Goal: Complete application form: Complete application form

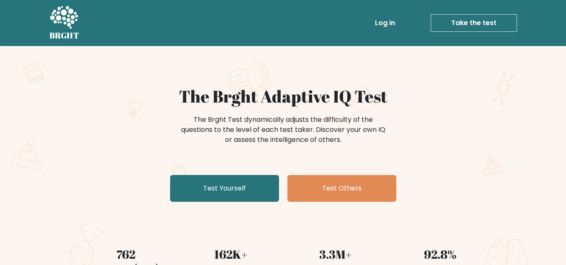
click at [222, 196] on link "Test Yourself" at bounding box center [224, 188] width 109 height 27
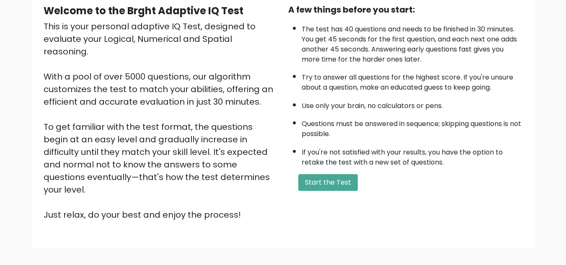
scroll to position [119, 0]
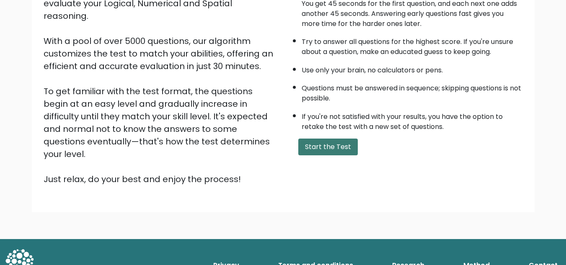
click at [304, 144] on button "Start the Test" at bounding box center [327, 147] width 59 height 17
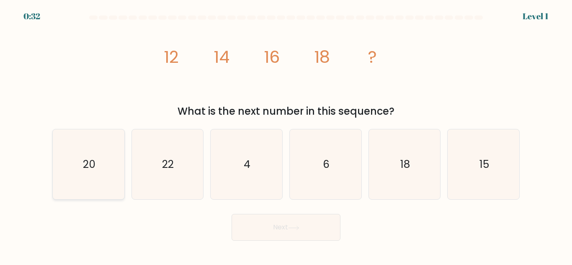
click at [90, 175] on icon "20" at bounding box center [89, 164] width 70 height 70
click at [286, 135] on input "a. 20" at bounding box center [286, 134] width 0 height 2
radio input "true"
click at [280, 227] on button "Next" at bounding box center [286, 227] width 109 height 27
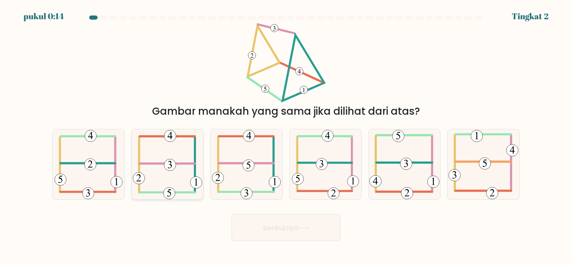
click at [165, 164] on 352 at bounding box center [170, 165] width 12 height 12
click at [286, 135] on input "B." at bounding box center [286, 134] width 0 height 2
radio input "true"
click at [263, 226] on font "Berikutnya" at bounding box center [280, 228] width 35 height 10
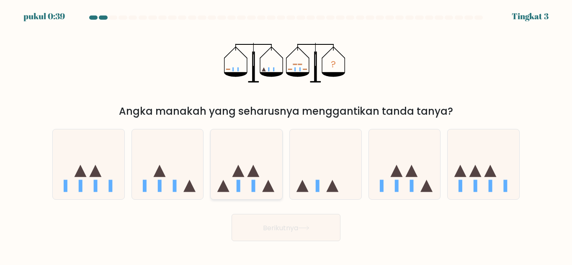
click at [231, 175] on icon at bounding box center [247, 164] width 72 height 59
click at [286, 135] on input "C." at bounding box center [286, 134] width 0 height 2
radio input "true"
click at [301, 222] on button "Berikutnya" at bounding box center [286, 227] width 109 height 27
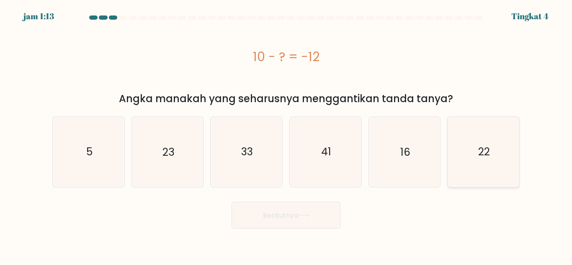
click at [502, 146] on icon "22" at bounding box center [484, 152] width 70 height 70
click at [286, 135] on input "F. 22" at bounding box center [286, 134] width 0 height 2
radio input "true"
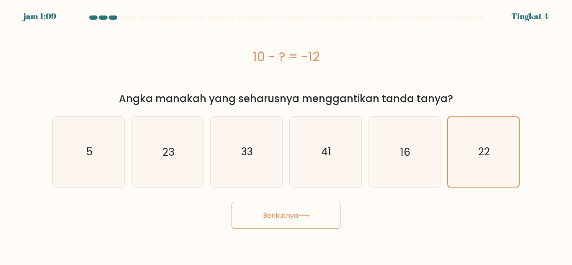
click at [301, 216] on icon at bounding box center [303, 215] width 11 height 5
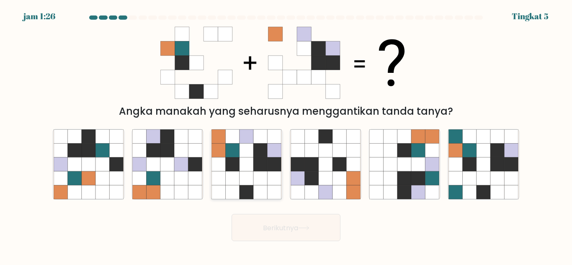
click at [249, 153] on icon at bounding box center [247, 151] width 14 height 14
click at [286, 135] on input "C." at bounding box center [286, 134] width 0 height 2
radio input "true"
click at [272, 235] on button "Berikutnya" at bounding box center [286, 227] width 109 height 27
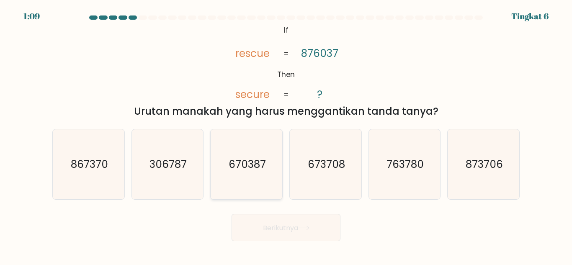
click at [267, 160] on icon "670387" at bounding box center [246, 164] width 70 height 70
click at [286, 135] on input "C. 670387" at bounding box center [286, 134] width 0 height 2
radio input "true"
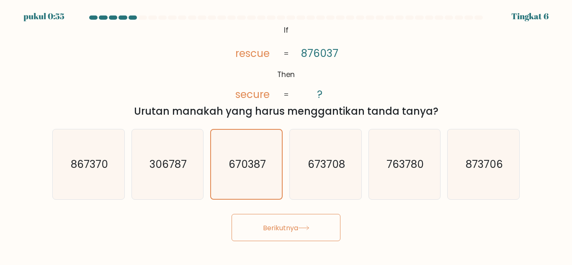
click at [294, 232] on font "Berikutnya" at bounding box center [280, 228] width 35 height 10
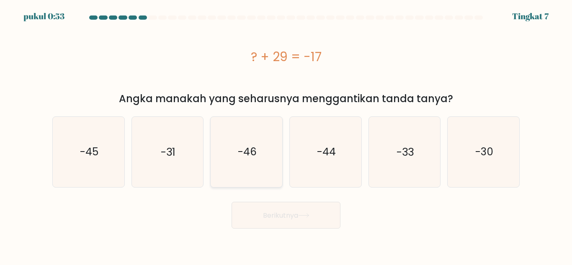
click at [257, 176] on icon "-46" at bounding box center [246, 152] width 70 height 70
click at [286, 135] on input "C. -46" at bounding box center [286, 134] width 0 height 2
radio input "true"
click at [278, 216] on font "Berikutnya" at bounding box center [280, 215] width 35 height 10
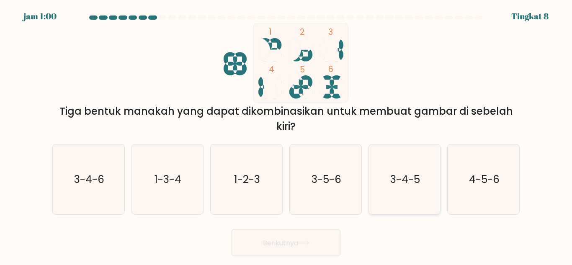
click at [390, 178] on text "3-4-5" at bounding box center [405, 179] width 30 height 15
click at [286, 135] on input "Dan. 3-4-5" at bounding box center [286, 134] width 0 height 2
radio input "true"
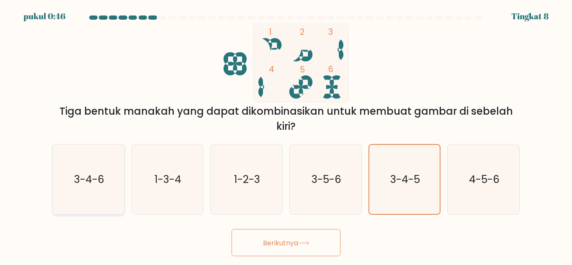
click at [105, 178] on icon "3-4-6" at bounding box center [89, 179] width 70 height 70
click at [286, 135] on input "A. 3-4-6" at bounding box center [286, 134] width 0 height 2
radio input "true"
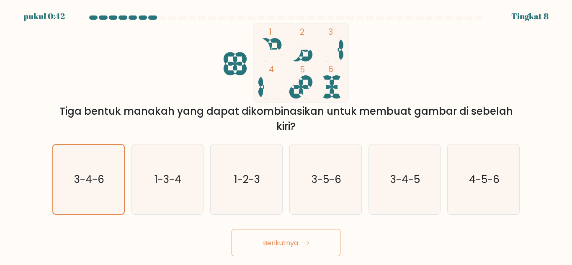
click at [303, 248] on button "Berikutnya" at bounding box center [286, 242] width 109 height 27
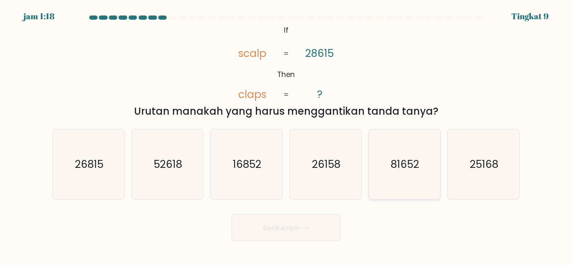
click at [395, 184] on icon "81652" at bounding box center [404, 164] width 70 height 70
click at [286, 135] on input "Dan. 81652" at bounding box center [286, 134] width 0 height 2
radio input "true"
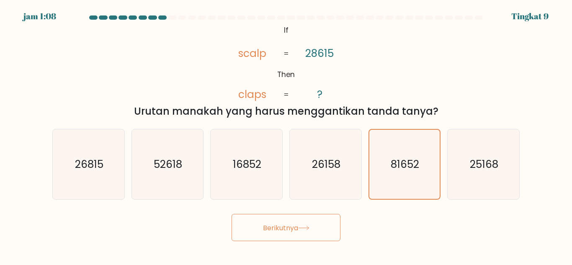
click at [253, 222] on button "Berikutnya" at bounding box center [286, 227] width 109 height 27
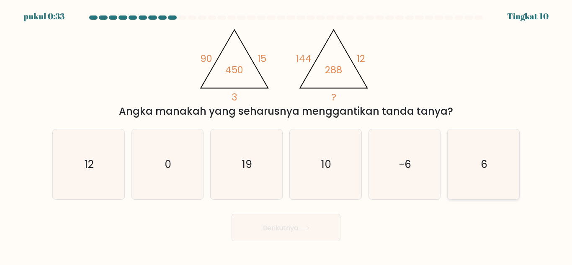
click at [459, 164] on icon "6" at bounding box center [484, 164] width 70 height 70
click at [286, 135] on input "F. 6" at bounding box center [286, 134] width 0 height 2
radio input "true"
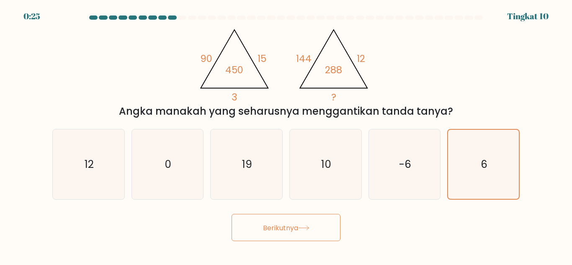
click at [298, 231] on font "Berikutnya" at bounding box center [280, 228] width 35 height 10
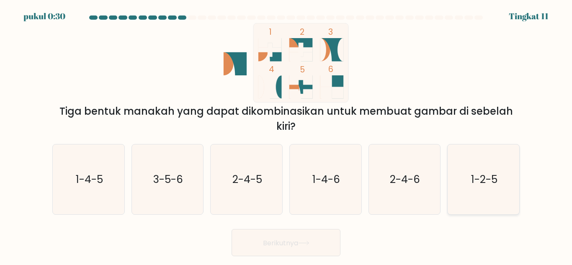
click at [492, 185] on text "1-2-5" at bounding box center [484, 179] width 26 height 15
click at [286, 135] on input "F. 1-2-5" at bounding box center [286, 134] width 0 height 2
radio input "true"
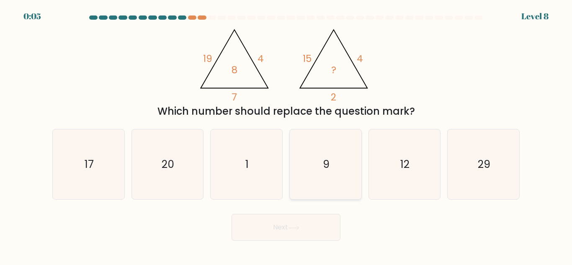
click at [320, 163] on icon "9" at bounding box center [326, 164] width 70 height 70
click at [286, 135] on input "d. 9" at bounding box center [286, 134] width 0 height 2
radio input "true"
click at [284, 226] on div "Next" at bounding box center [285, 225] width 477 height 31
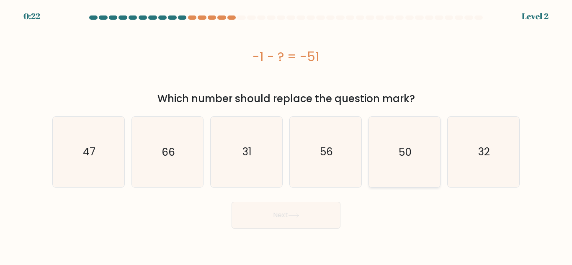
click at [426, 148] on icon "50" at bounding box center [404, 152] width 70 height 70
click at [286, 135] on input "e. 50" at bounding box center [286, 134] width 0 height 2
radio input "true"
click at [313, 223] on button "Next" at bounding box center [286, 215] width 109 height 27
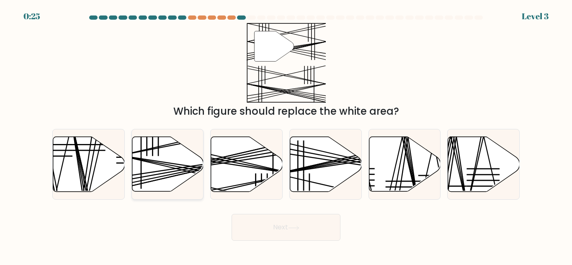
click at [168, 163] on line at bounding box center [191, 167] width 142 height 22
click at [286, 135] on input "b." at bounding box center [286, 134] width 0 height 2
radio input "true"
click at [273, 224] on button "Next" at bounding box center [286, 227] width 109 height 27
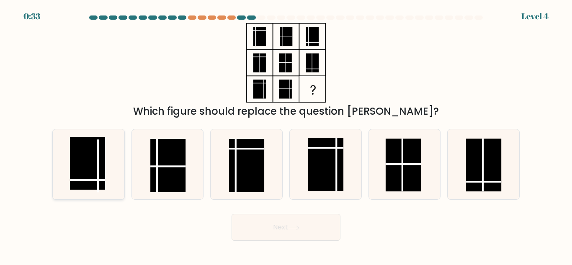
click at [83, 167] on rect at bounding box center [87, 163] width 35 height 53
click at [286, 135] on input "a." at bounding box center [286, 134] width 0 height 2
radio input "true"
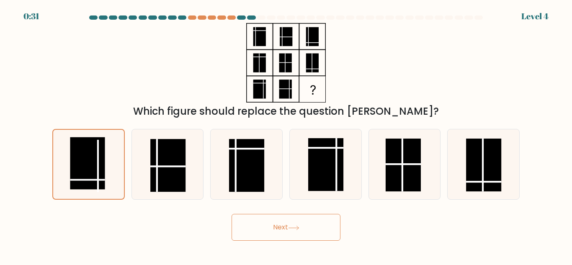
click at [283, 236] on button "Next" at bounding box center [286, 227] width 109 height 27
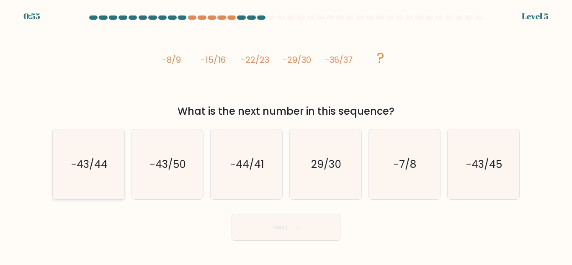
click at [85, 162] on text "-43/44" at bounding box center [89, 164] width 36 height 15
click at [286, 135] on input "a. -43/44" at bounding box center [286, 134] width 0 height 2
radio input "true"
click at [278, 230] on button "Next" at bounding box center [286, 227] width 109 height 27
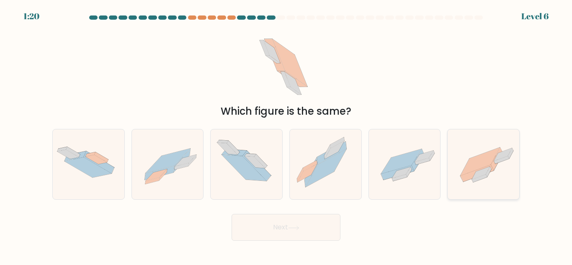
click at [477, 169] on icon at bounding box center [480, 161] width 39 height 28
click at [286, 135] on input "f." at bounding box center [286, 134] width 0 height 2
radio input "true"
click at [281, 230] on button "Next" at bounding box center [286, 227] width 109 height 27
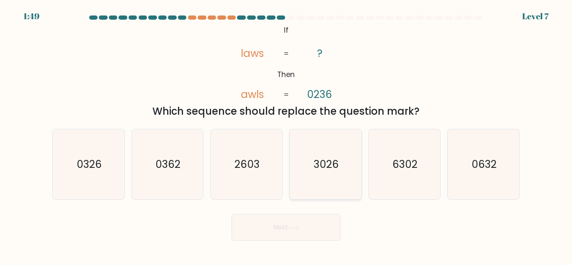
click at [322, 165] on text "3026" at bounding box center [326, 164] width 25 height 15
click at [286, 135] on input "d. 3026" at bounding box center [286, 134] width 0 height 2
radio input "true"
click at [289, 229] on button "Next" at bounding box center [286, 227] width 109 height 27
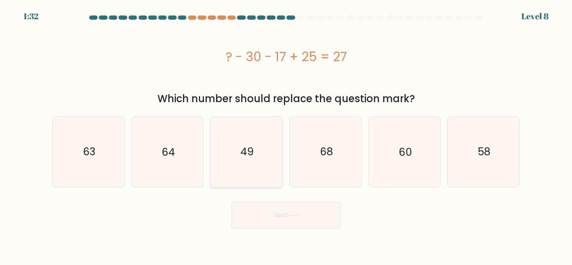
click at [238, 170] on icon "49" at bounding box center [246, 152] width 70 height 70
click at [286, 135] on input "c. 49" at bounding box center [286, 134] width 0 height 2
radio input "true"
click at [283, 209] on button "Next" at bounding box center [286, 215] width 109 height 27
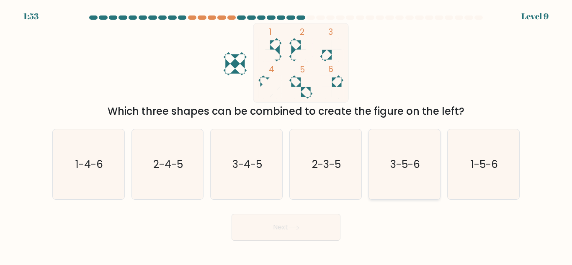
click at [394, 167] on text "3-5-6" at bounding box center [405, 164] width 30 height 15
click at [286, 135] on input "e. 3-5-6" at bounding box center [286, 134] width 0 height 2
radio input "true"
click at [284, 227] on button "Next" at bounding box center [286, 227] width 109 height 27
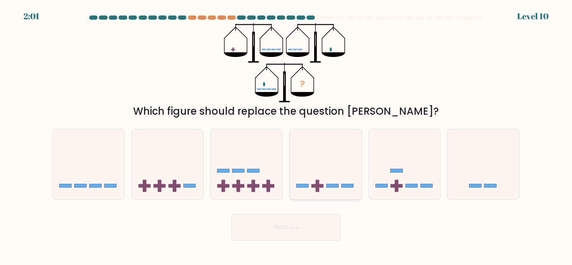
click at [311, 193] on icon at bounding box center [326, 164] width 72 height 59
click at [286, 135] on input "d." at bounding box center [286, 134] width 0 height 2
radio input "true"
click at [302, 227] on button "Next" at bounding box center [286, 227] width 109 height 27
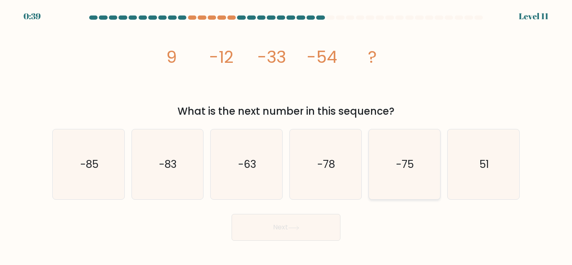
click at [410, 192] on icon "-75" at bounding box center [404, 164] width 70 height 70
click at [286, 135] on input "e. -75" at bounding box center [286, 134] width 0 height 2
radio input "true"
click at [286, 233] on button "Next" at bounding box center [286, 227] width 109 height 27
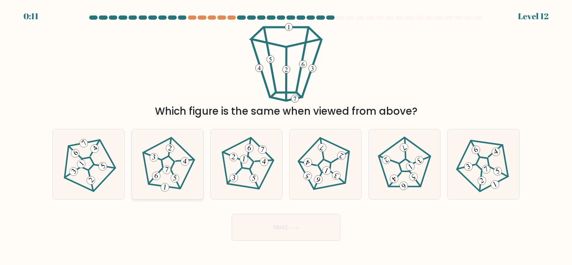
click at [146, 171] on 214 at bounding box center [168, 162] width 58 height 56
click at [286, 135] on input "b." at bounding box center [286, 134] width 0 height 2
radio input "true"
click at [295, 235] on button "Next" at bounding box center [286, 227] width 109 height 27
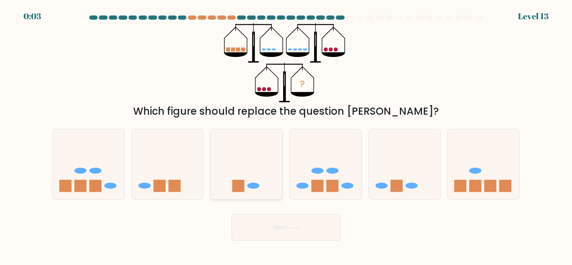
click at [240, 164] on icon at bounding box center [247, 164] width 72 height 59
click at [286, 135] on input "c." at bounding box center [286, 134] width 0 height 2
radio input "true"
click at [258, 231] on div "Next" at bounding box center [285, 225] width 477 height 31
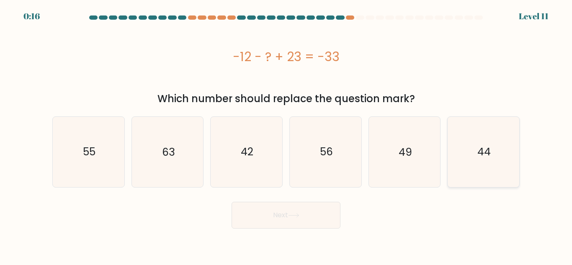
click at [500, 155] on icon "44" at bounding box center [484, 152] width 70 height 70
click at [286, 135] on input "f. 44" at bounding box center [286, 134] width 0 height 2
radio input "true"
click at [284, 222] on button "Next" at bounding box center [286, 215] width 109 height 27
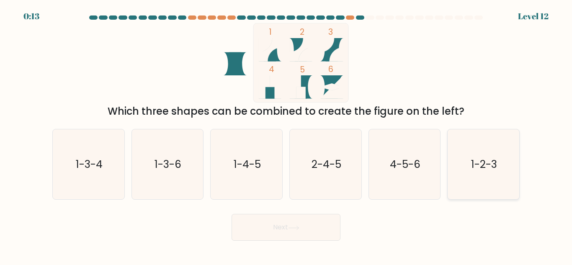
click at [487, 174] on icon "1-2-3" at bounding box center [484, 164] width 70 height 70
click at [286, 135] on input "f. 1-2-3" at bounding box center [286, 134] width 0 height 2
radio input "true"
click at [291, 230] on button "Next" at bounding box center [286, 227] width 109 height 27
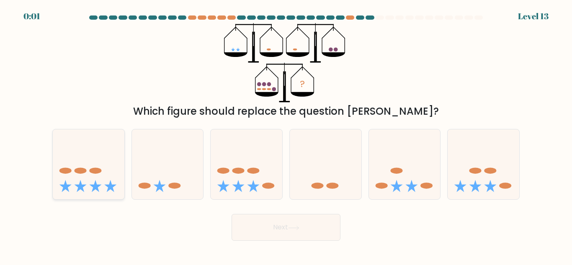
click at [69, 173] on icon at bounding box center [89, 164] width 72 height 59
click at [286, 135] on input "a." at bounding box center [286, 134] width 0 height 2
radio input "true"
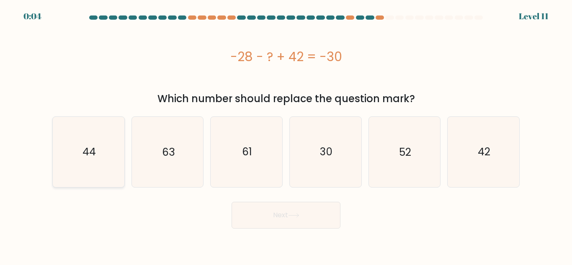
click at [75, 138] on icon "44" at bounding box center [89, 152] width 70 height 70
click at [286, 135] on input "a. 44" at bounding box center [286, 134] width 0 height 2
radio input "true"
click at [256, 221] on button "Next" at bounding box center [286, 215] width 109 height 27
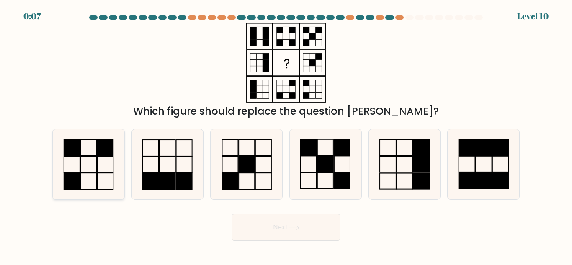
click at [88, 161] on icon at bounding box center [89, 164] width 70 height 70
click at [286, 135] on input "a." at bounding box center [286, 134] width 0 height 2
radio input "true"
click at [284, 219] on button "Next" at bounding box center [286, 227] width 109 height 27
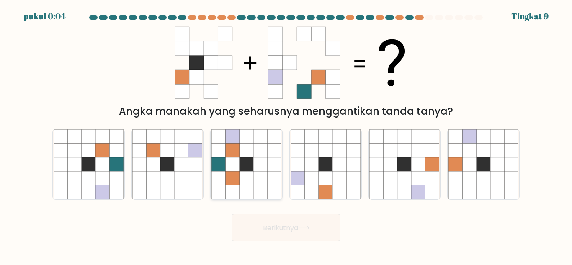
click at [248, 167] on icon at bounding box center [247, 164] width 14 height 14
click at [286, 135] on input "C." at bounding box center [286, 134] width 0 height 2
radio input "true"
click at [287, 233] on button "Berikutnya" at bounding box center [286, 227] width 109 height 27
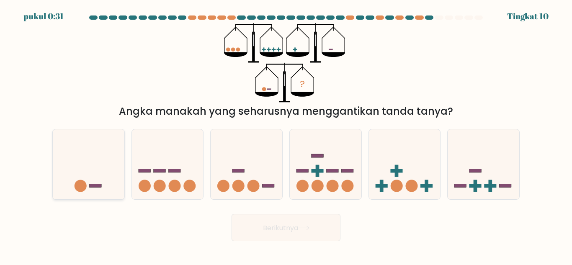
click at [87, 156] on icon at bounding box center [89, 164] width 72 height 59
click at [286, 135] on input "A." at bounding box center [286, 134] width 0 height 2
radio input "true"
click at [280, 230] on font "Berikutnya" at bounding box center [280, 228] width 35 height 10
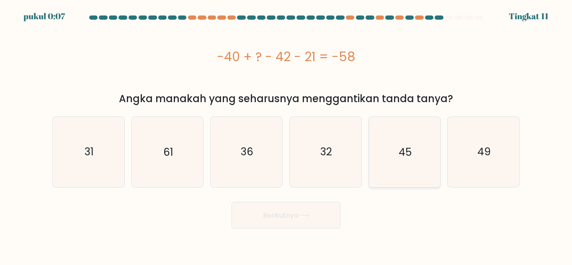
click at [399, 172] on icon "45" at bounding box center [404, 152] width 70 height 70
click at [286, 135] on input "[PERSON_NAME]. 45" at bounding box center [286, 134] width 0 height 2
radio input "true"
click at [299, 220] on button "Berikutnya" at bounding box center [286, 215] width 109 height 27
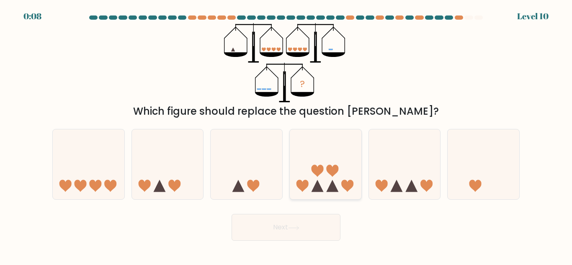
click at [306, 176] on icon at bounding box center [326, 164] width 72 height 59
click at [286, 135] on input "d." at bounding box center [286, 134] width 0 height 2
radio input "true"
click at [309, 227] on button "Next" at bounding box center [286, 227] width 109 height 27
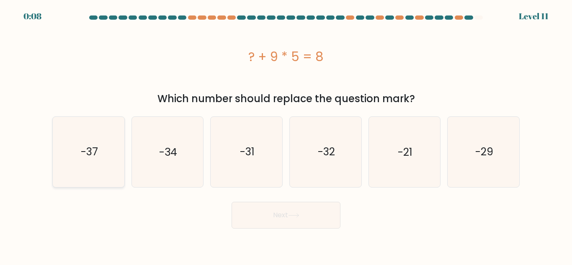
click at [106, 157] on icon "-37" at bounding box center [89, 152] width 70 height 70
click at [286, 135] on input "a. -37" at bounding box center [286, 134] width 0 height 2
radio input "true"
click at [244, 211] on button "Next" at bounding box center [286, 215] width 109 height 27
click at [281, 216] on button "Next" at bounding box center [286, 215] width 109 height 27
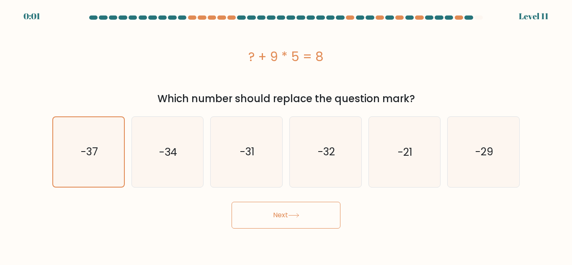
click at [269, 210] on button "Next" at bounding box center [286, 215] width 109 height 27
click at [297, 228] on button "Next" at bounding box center [286, 215] width 109 height 27
click at [286, 212] on button "Next" at bounding box center [286, 215] width 109 height 27
click at [286, 212] on div "Next" at bounding box center [285, 213] width 477 height 31
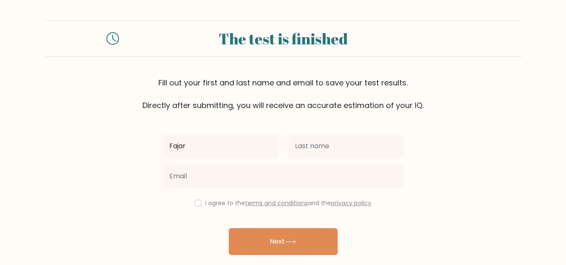
type input "Fajar"
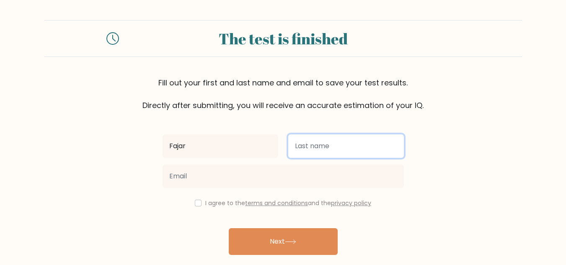
click at [349, 143] on input "text" at bounding box center [346, 145] width 116 height 23
type input "[PERSON_NAME]"
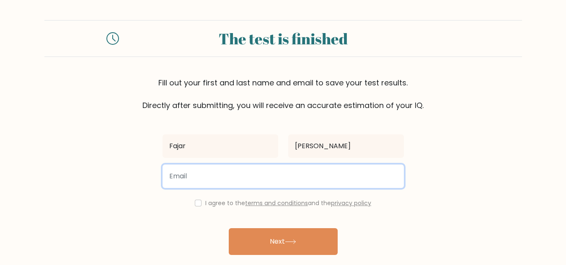
click at [250, 177] on input "email" at bounding box center [282, 176] width 241 height 23
type input "[EMAIL_ADDRESS][DOMAIN_NAME]"
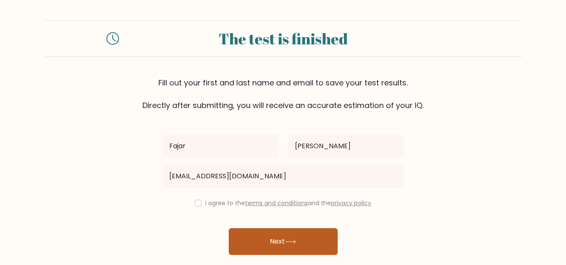
click at [284, 242] on button "Next" at bounding box center [283, 241] width 109 height 27
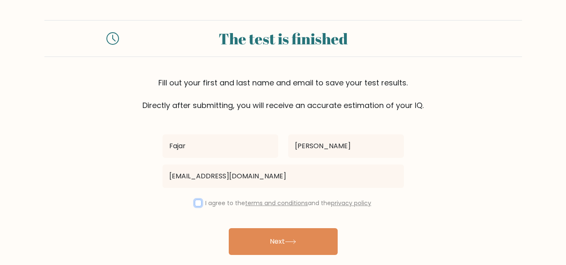
click at [195, 204] on input "checkbox" at bounding box center [198, 203] width 7 height 7
checkbox input "true"
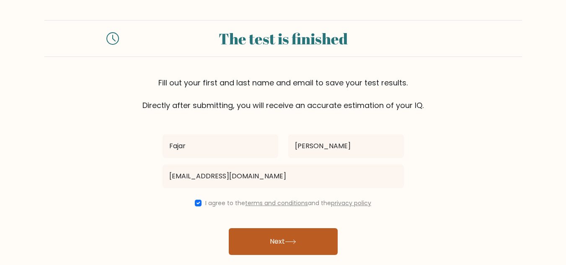
click at [281, 242] on button "Next" at bounding box center [283, 241] width 109 height 27
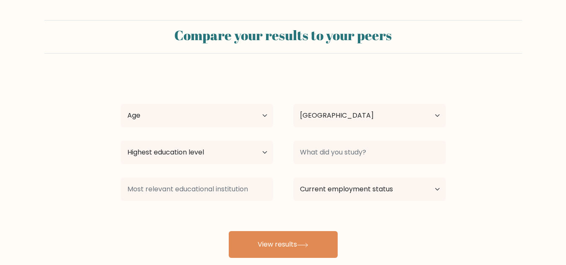
select select "ID"
click at [256, 114] on select "Age Under [DEMOGRAPHIC_DATA] [DEMOGRAPHIC_DATA] [DEMOGRAPHIC_DATA] [DEMOGRAPHIC…" at bounding box center [197, 115] width 152 height 23
select select "18_24"
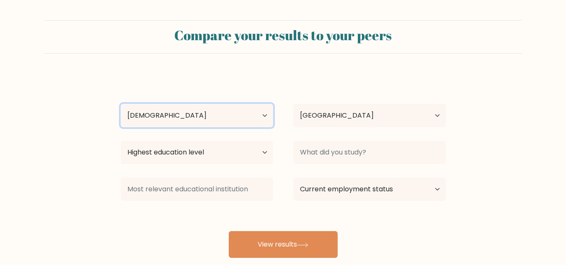
click at [121, 104] on select "Age Under [DEMOGRAPHIC_DATA] [DEMOGRAPHIC_DATA] [DEMOGRAPHIC_DATA] [DEMOGRAPHIC…" at bounding box center [197, 115] width 152 height 23
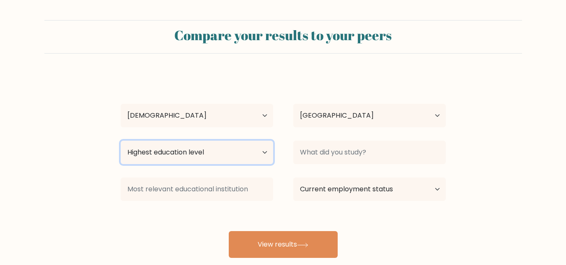
click at [236, 148] on select "Highest education level No schooling Primary Lower Secondary Upper Secondary Oc…" at bounding box center [197, 152] width 152 height 23
select select "occupation_specific"
click at [121, 141] on select "Highest education level No schooling Primary Lower Secondary Upper Secondary Oc…" at bounding box center [197, 152] width 152 height 23
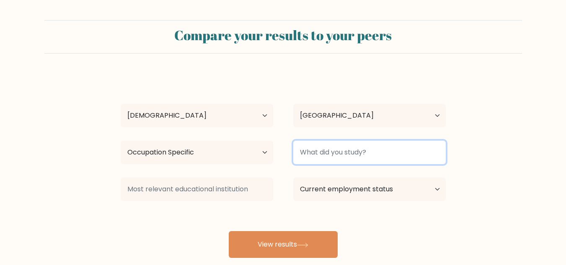
click at [335, 155] on input at bounding box center [369, 152] width 152 height 23
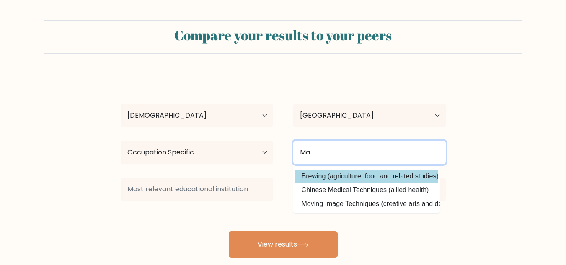
type input "M"
type input "h"
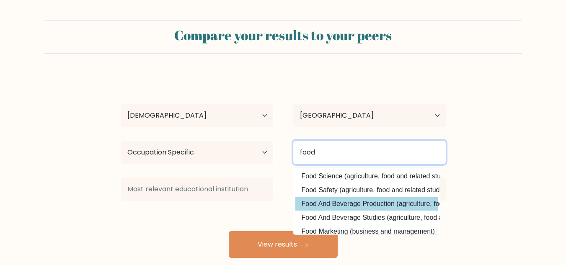
type input "food"
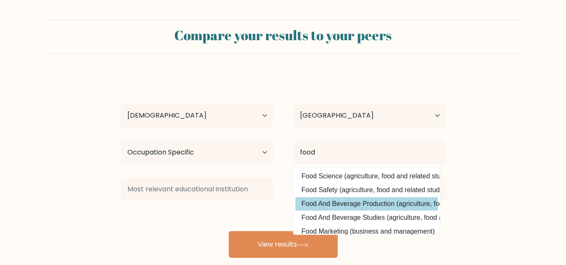
click at [407, 204] on div "Fajar Marta Age Under 18 years old 18-24 years old 25-34 years old 35-44 years …" at bounding box center [283, 166] width 335 height 184
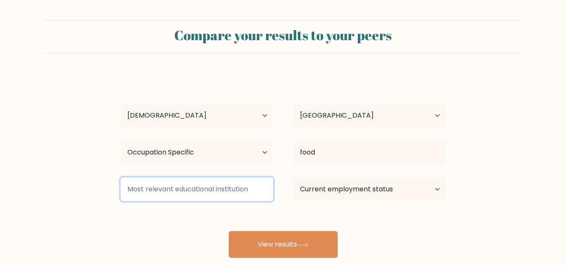
click at [230, 188] on input at bounding box center [197, 189] width 152 height 23
type input "n"
type input "p"
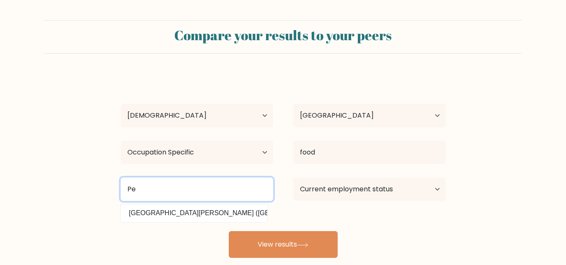
type input "P"
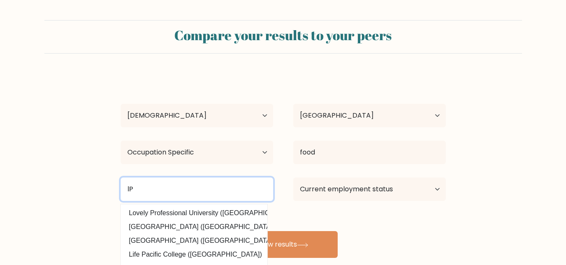
type input "l"
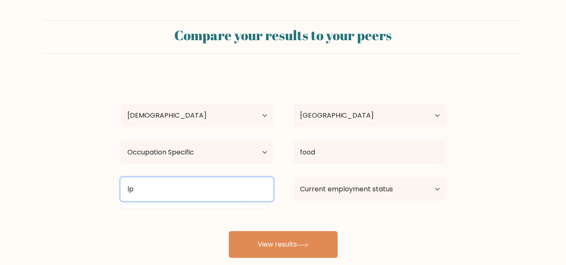
type input "l"
type input "L"
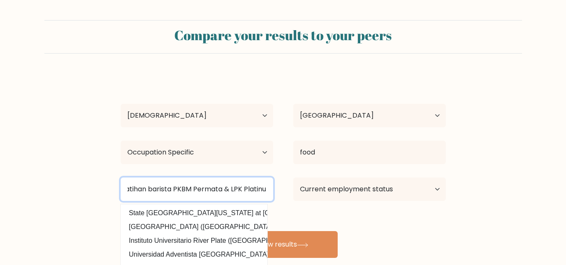
scroll to position [0, 19]
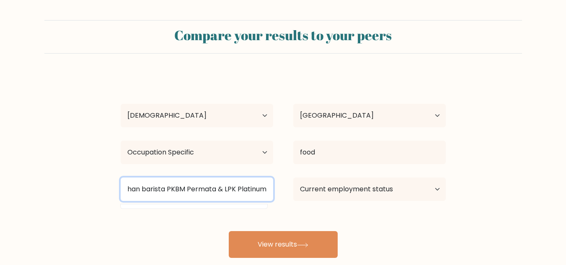
type input "Pelatihan barista PKBM Permata & LPK Platinum"
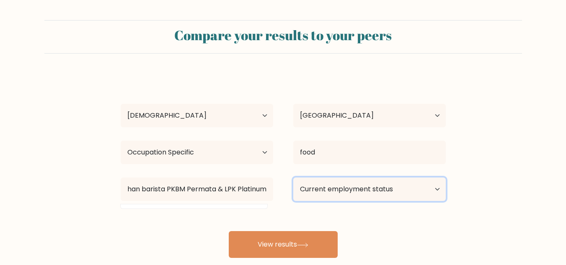
scroll to position [0, 0]
click at [358, 186] on select "Current employment status Employed Student Retired Other / prefer not to answer" at bounding box center [369, 189] width 152 height 23
select select "employed"
click at [293, 178] on select "Current employment status Employed Student Retired Other / prefer not to answer" at bounding box center [369, 189] width 152 height 23
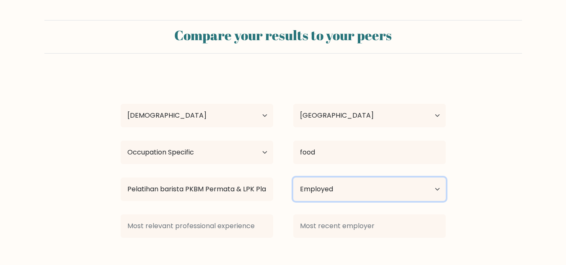
click at [395, 187] on select "Current employment status Employed Student Retired Other / prefer not to answer" at bounding box center [369, 189] width 152 height 23
click at [336, 191] on select "Current employment status Employed Student Retired Other / prefer not to answer" at bounding box center [369, 189] width 152 height 23
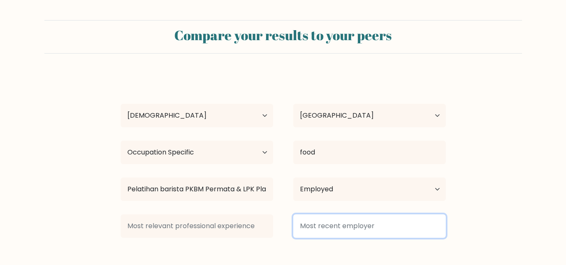
click at [324, 224] on input at bounding box center [369, 225] width 152 height 23
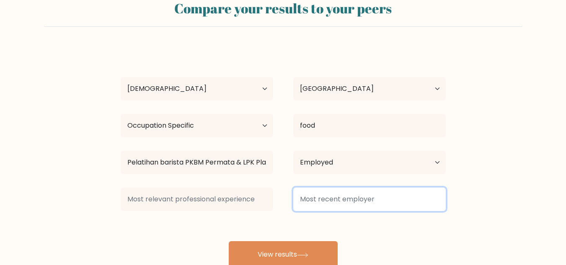
scroll to position [28, 0]
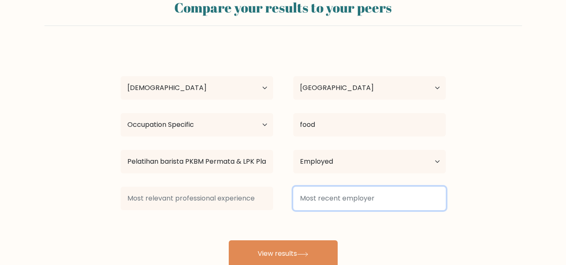
type input "r"
type input "p"
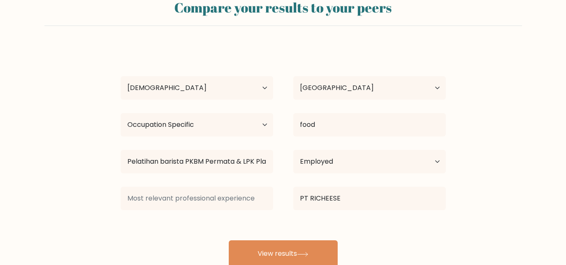
click at [387, 227] on div "Fajar Marta Age Under 18 years old 18-24 years old 25-34 years old 35-44 years …" at bounding box center [283, 156] width 335 height 221
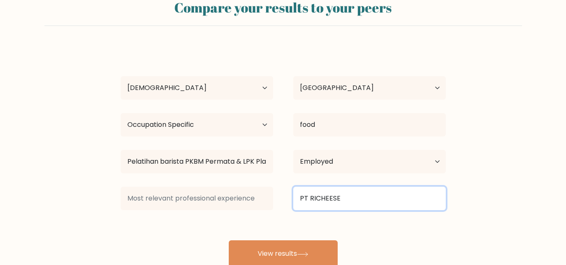
click at [353, 203] on input "PT RICHEESE" at bounding box center [369, 198] width 152 height 23
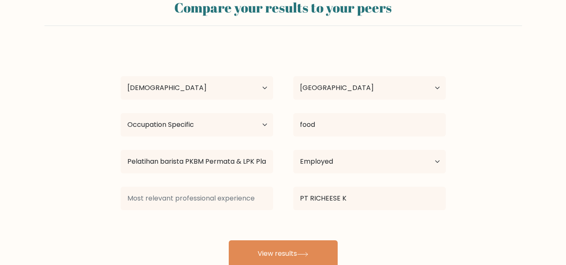
click at [356, 224] on div "Fajar Marta Age Under 18 years old 18-24 years old 25-34 years old 35-44 years …" at bounding box center [283, 156] width 335 height 221
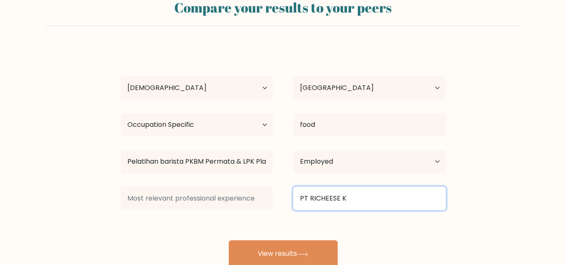
click at [353, 196] on input "PT RICHEESE K" at bounding box center [369, 198] width 152 height 23
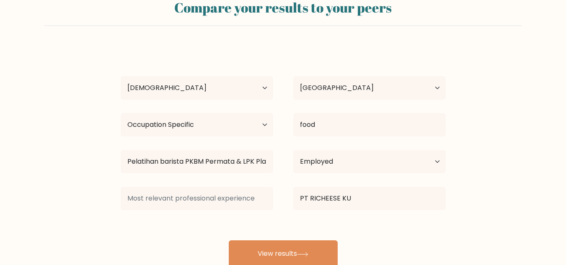
click at [348, 224] on div "Fajar Marta Age Under 18 years old 18-24 years old 25-34 years old 35-44 years …" at bounding box center [283, 156] width 335 height 221
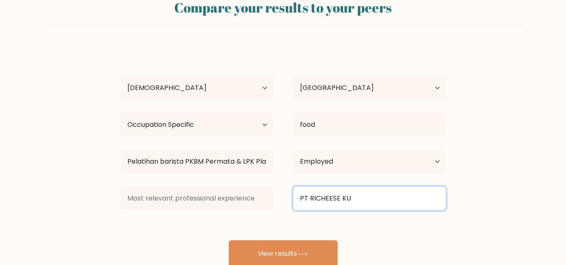
click at [358, 196] on input "PT RICHEESE KU" at bounding box center [369, 198] width 152 height 23
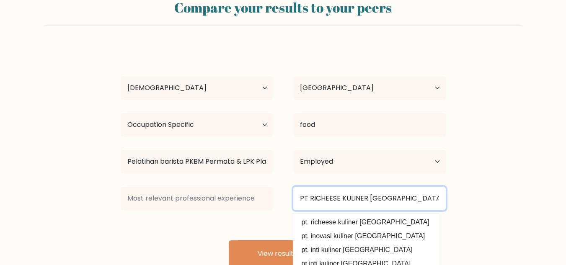
click at [297, 198] on input "PT RICHEESE KULINER INDONESIA" at bounding box center [369, 198] width 152 height 23
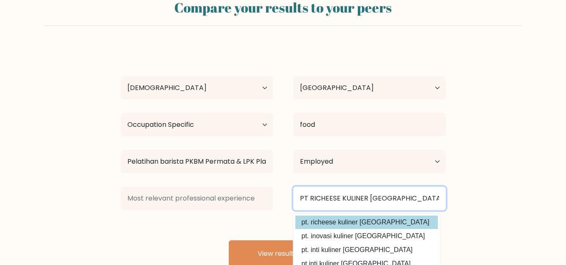
type input "PT RICHEESE KULINER INDONESIA"
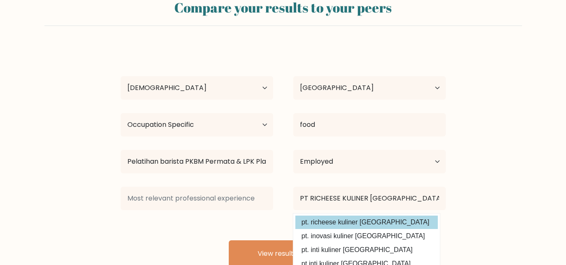
click at [389, 219] on div "Fajar Marta Age Under 18 years old 18-24 years old 25-34 years old 35-44 years …" at bounding box center [283, 156] width 335 height 221
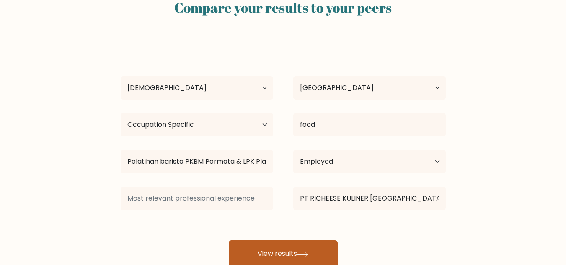
click at [329, 247] on button "View results" at bounding box center [283, 253] width 109 height 27
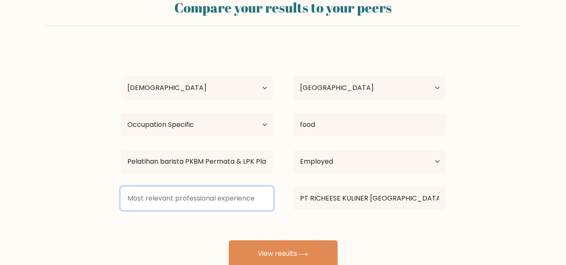
click at [214, 201] on input at bounding box center [197, 198] width 152 height 23
type input "M"
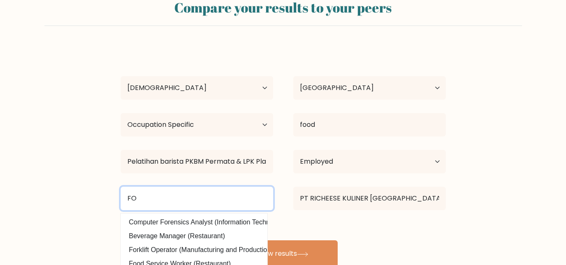
type input "F"
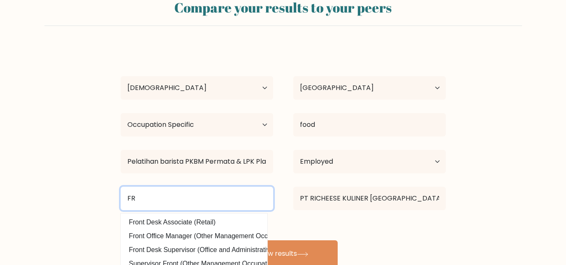
type input "F"
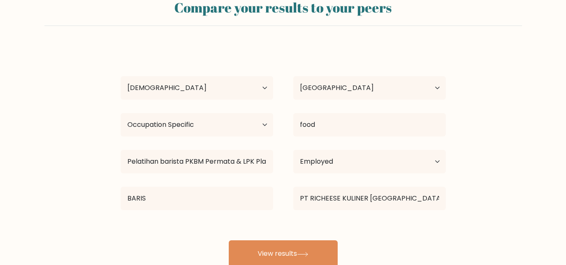
click at [175, 227] on div "Fajar Marta Age Under 18 years old 18-24 years old 25-34 years old 35-44 years …" at bounding box center [283, 156] width 335 height 221
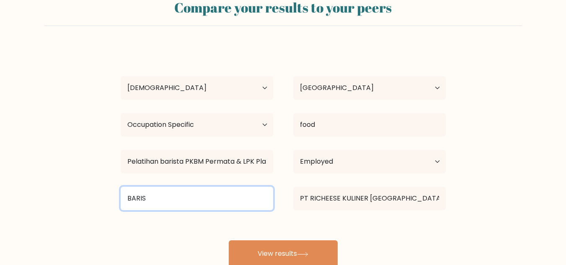
click at [164, 203] on input "BARIS" at bounding box center [197, 198] width 152 height 23
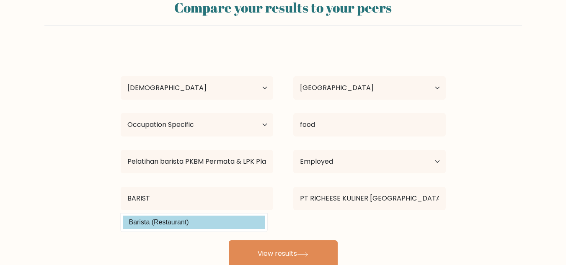
click at [161, 219] on div "Fajar Marta Age Under 18 years old 18-24 years old 25-34 years old 35-44 years …" at bounding box center [283, 156] width 335 height 221
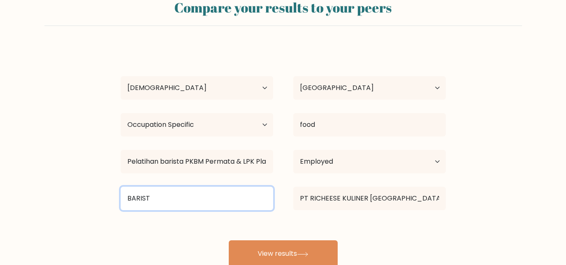
click at [191, 195] on input "BARIST" at bounding box center [197, 198] width 152 height 23
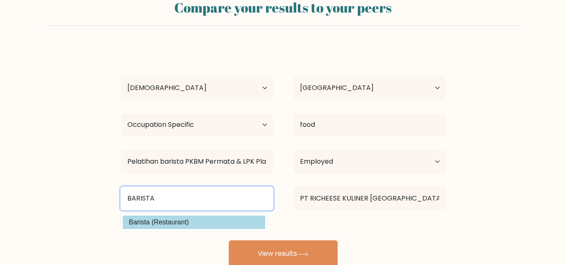
type input "BARISTA"
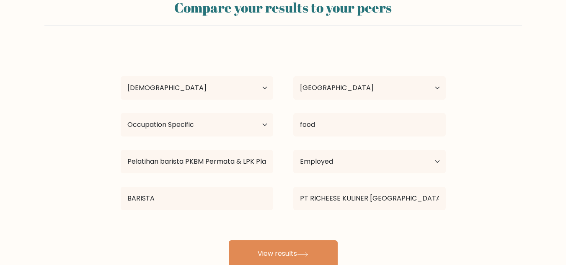
click at [171, 219] on div "Fajar Marta Age Under 18 years old 18-24 years old 25-34 years old 35-44 years …" at bounding box center [283, 156] width 335 height 221
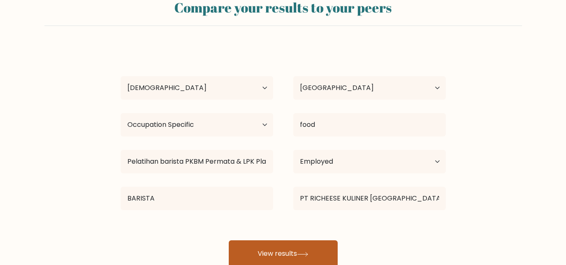
click at [252, 242] on button "View results" at bounding box center [283, 253] width 109 height 27
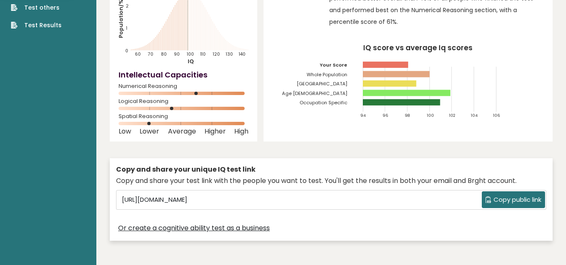
scroll to position [89, 0]
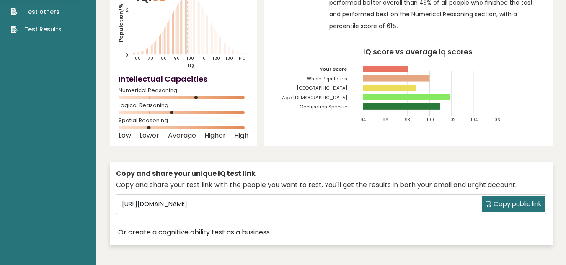
click at [507, 204] on span "Copy public link" at bounding box center [517, 204] width 48 height 10
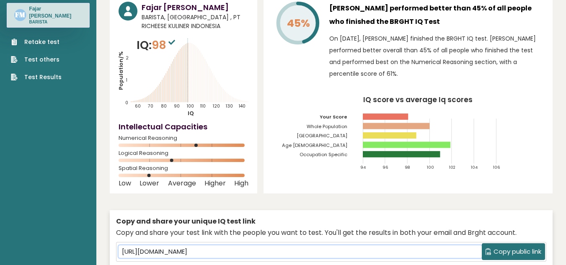
scroll to position [0, 0]
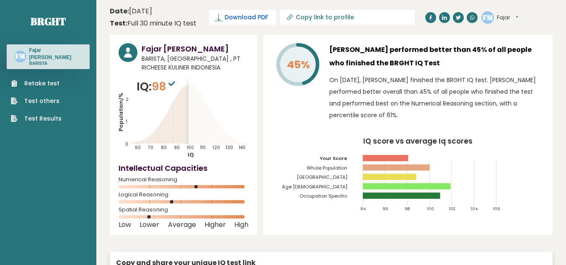
click at [251, 14] on span "Download PDF" at bounding box center [246, 17] width 44 height 9
